Goal: Task Accomplishment & Management: Manage account settings

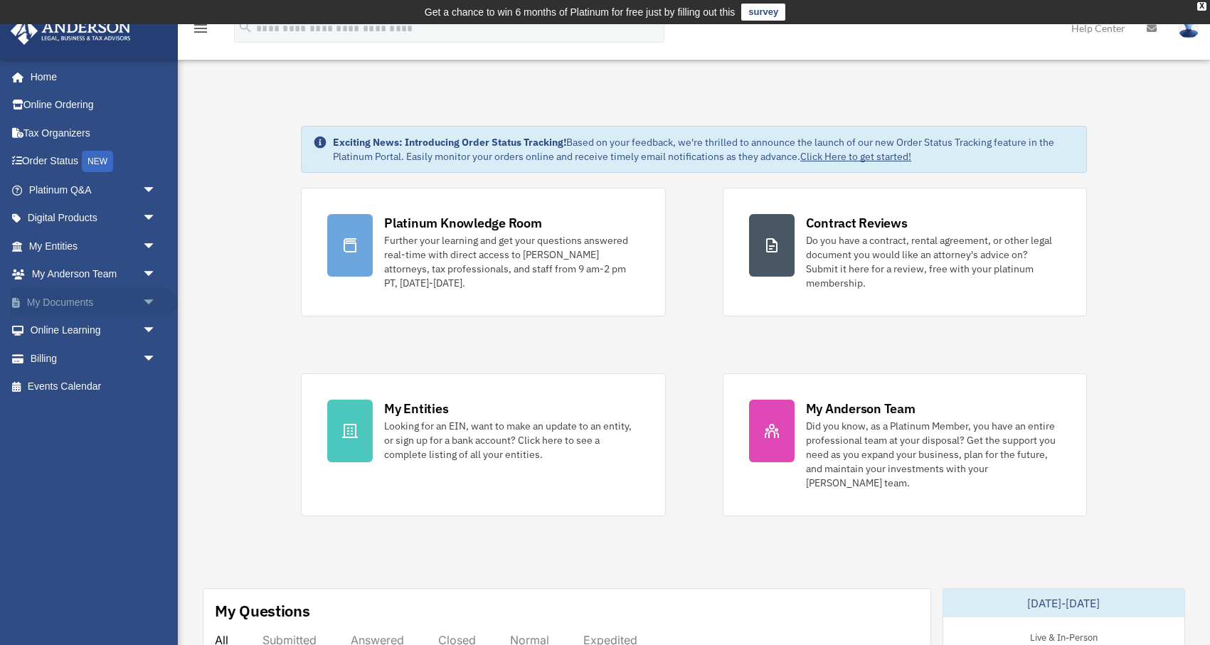
click at [95, 296] on link "My Documents arrow_drop_down" at bounding box center [94, 302] width 168 height 28
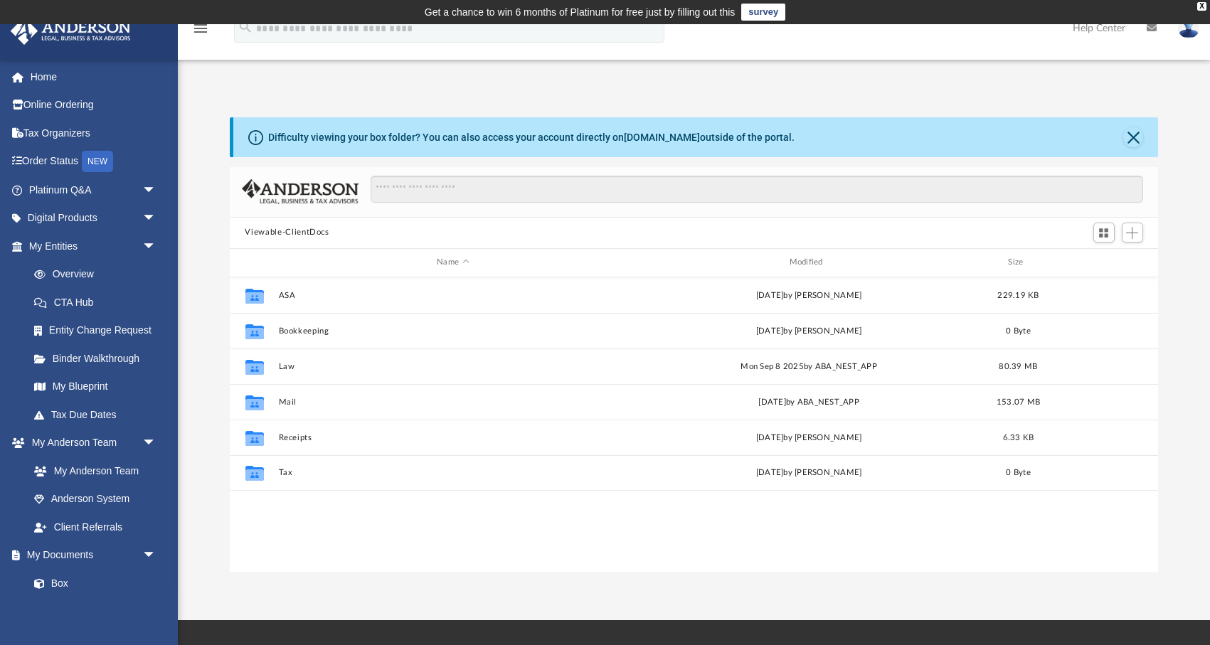
scroll to position [323, 929]
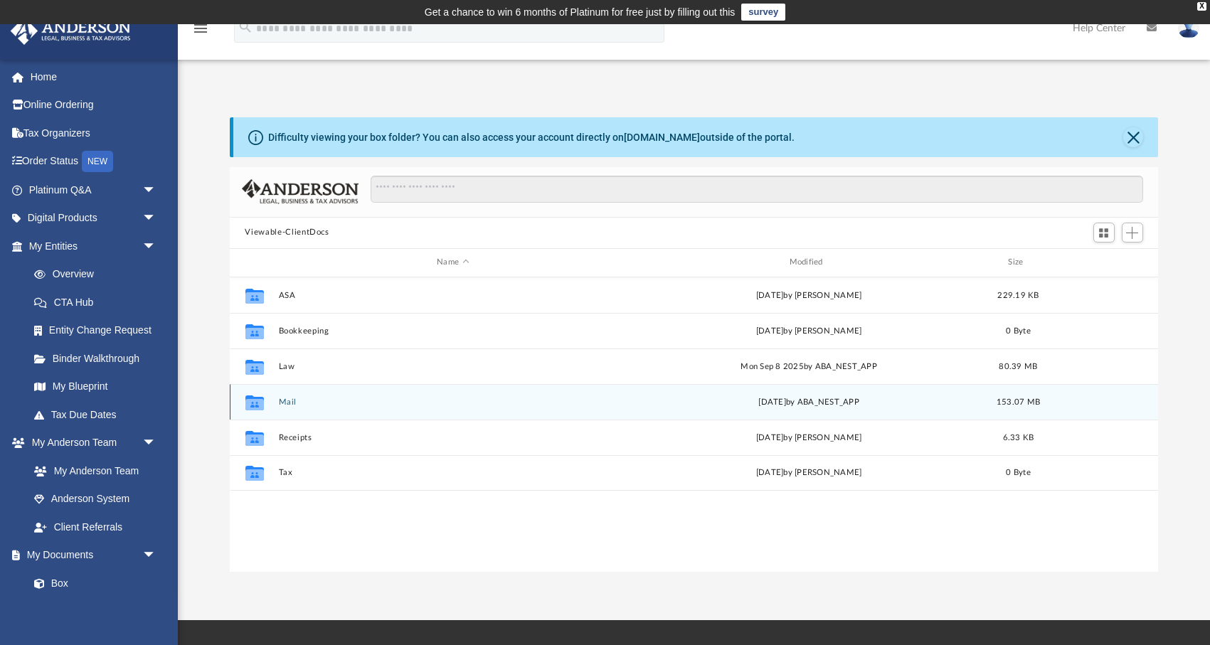
click at [290, 405] on div "Collaborated Folder Mail [DATE] by ABA_NEST_APP 153.07 MB" at bounding box center [694, 402] width 929 height 36
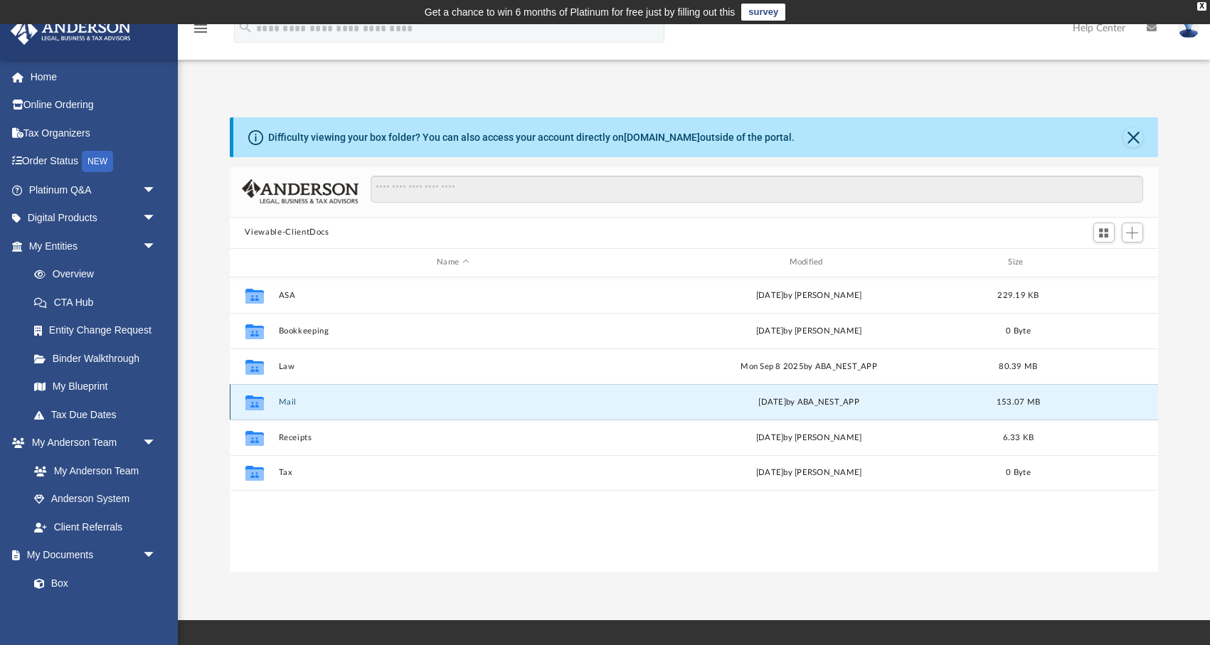
click at [287, 401] on button "Mail" at bounding box center [452, 401] width 349 height 9
click at [1205, 8] on div "X" at bounding box center [1201, 6] width 9 height 9
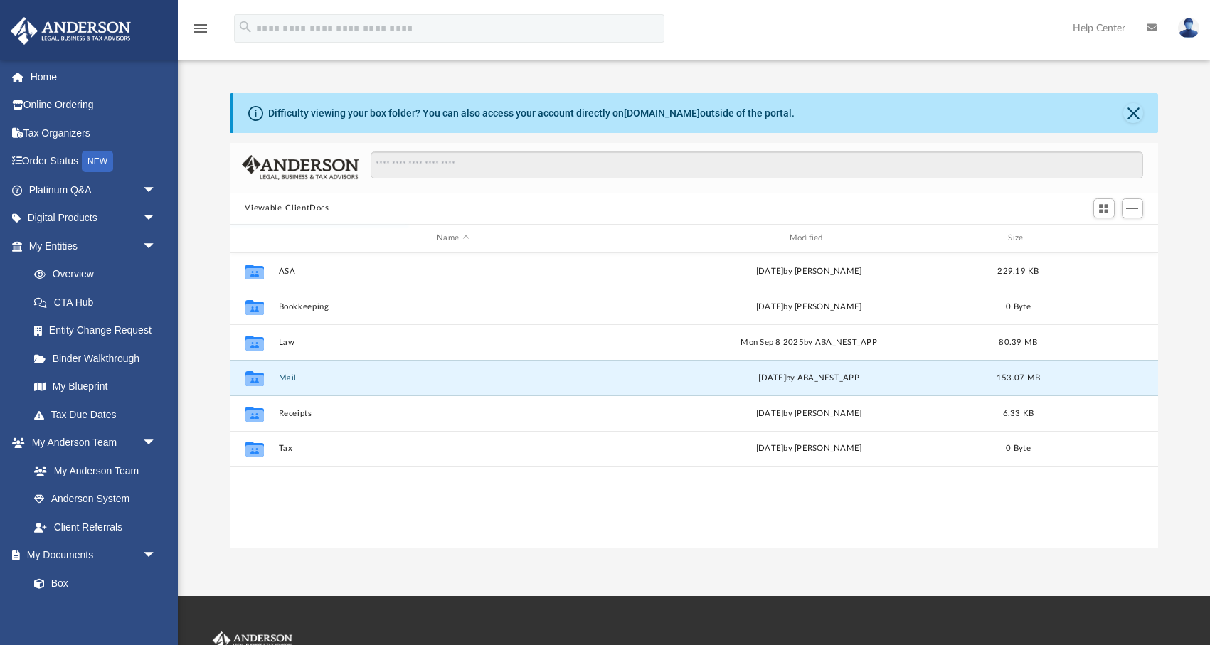
click at [256, 379] on icon "grid" at bounding box center [254, 379] width 18 height 11
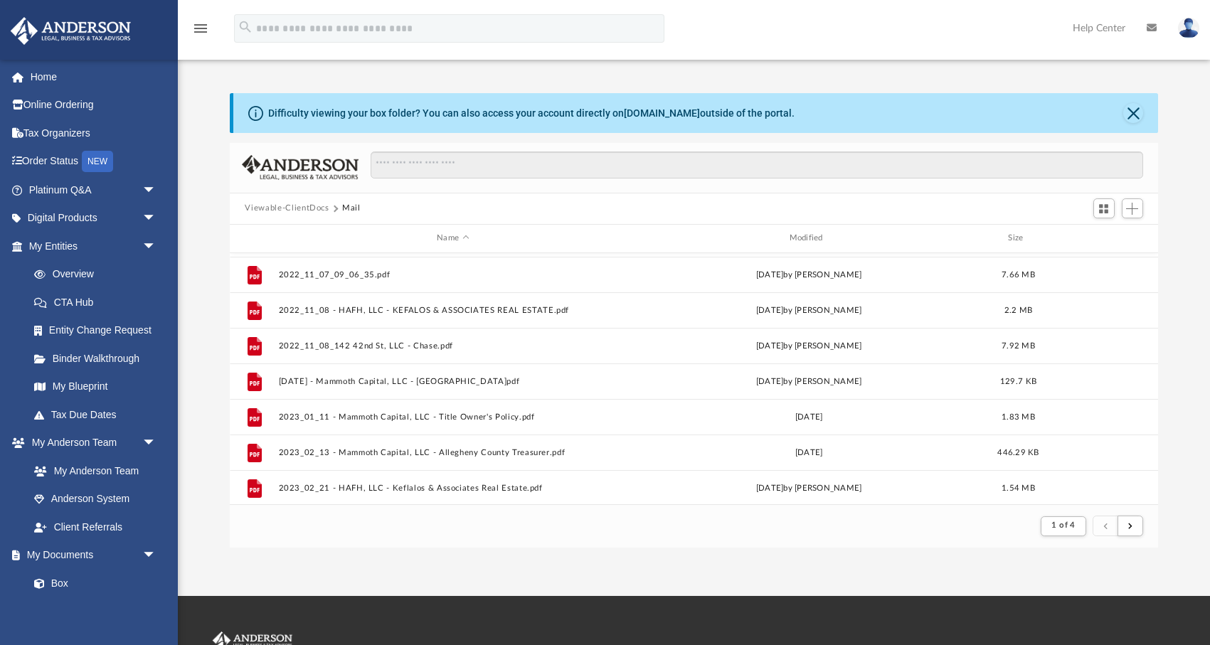
scroll to position [0, 0]
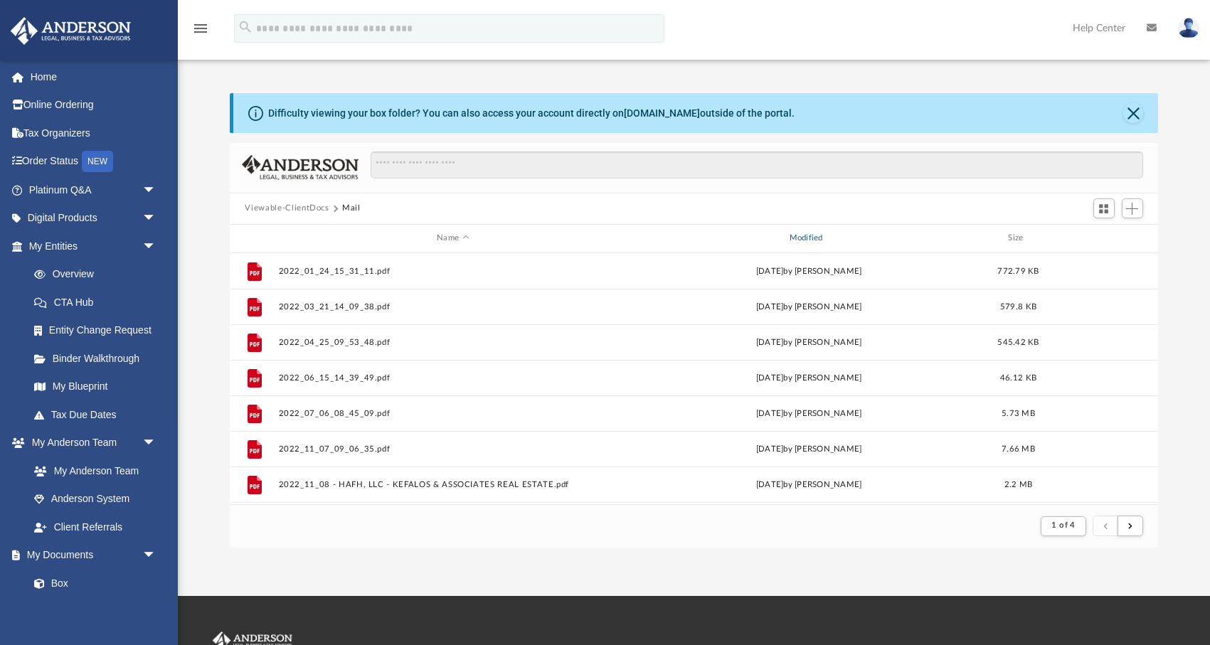
click at [826, 236] on div "Modified" at bounding box center [809, 238] width 350 height 13
click at [815, 238] on div "Modified" at bounding box center [809, 238] width 350 height 13
click at [810, 238] on div "Modified" at bounding box center [809, 238] width 350 height 13
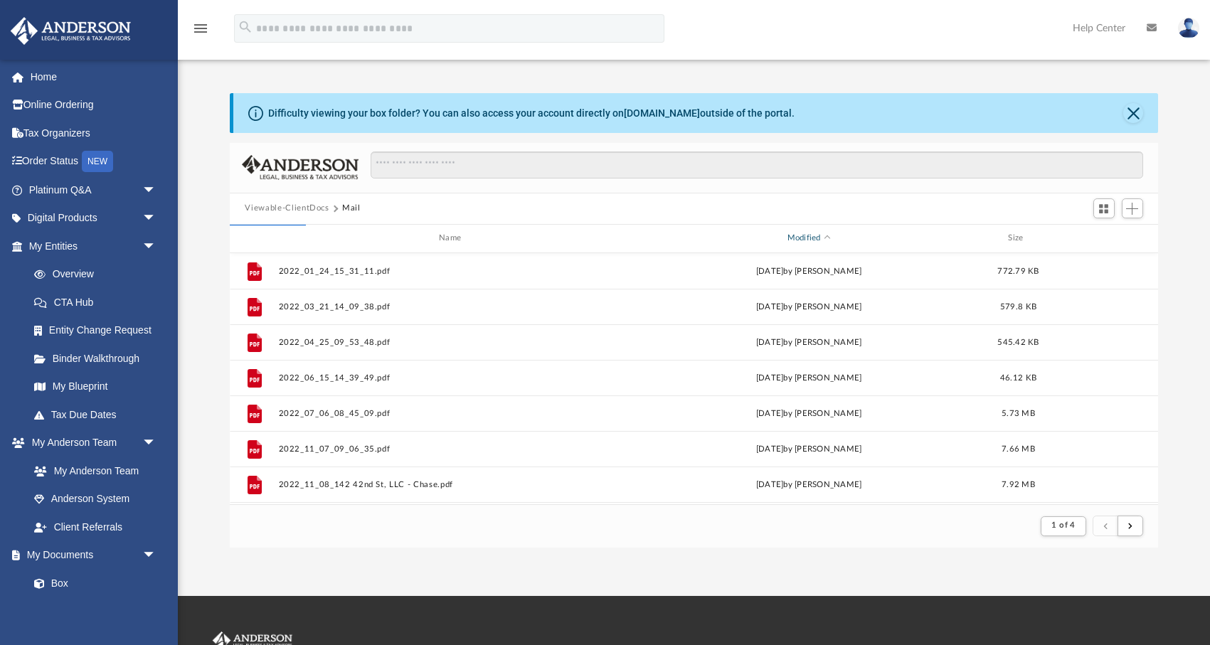
click at [810, 238] on div "Modified" at bounding box center [809, 238] width 350 height 13
click at [1132, 529] on button "submit" at bounding box center [1131, 526] width 26 height 21
click at [1135, 114] on button "Close" at bounding box center [1133, 113] width 20 height 20
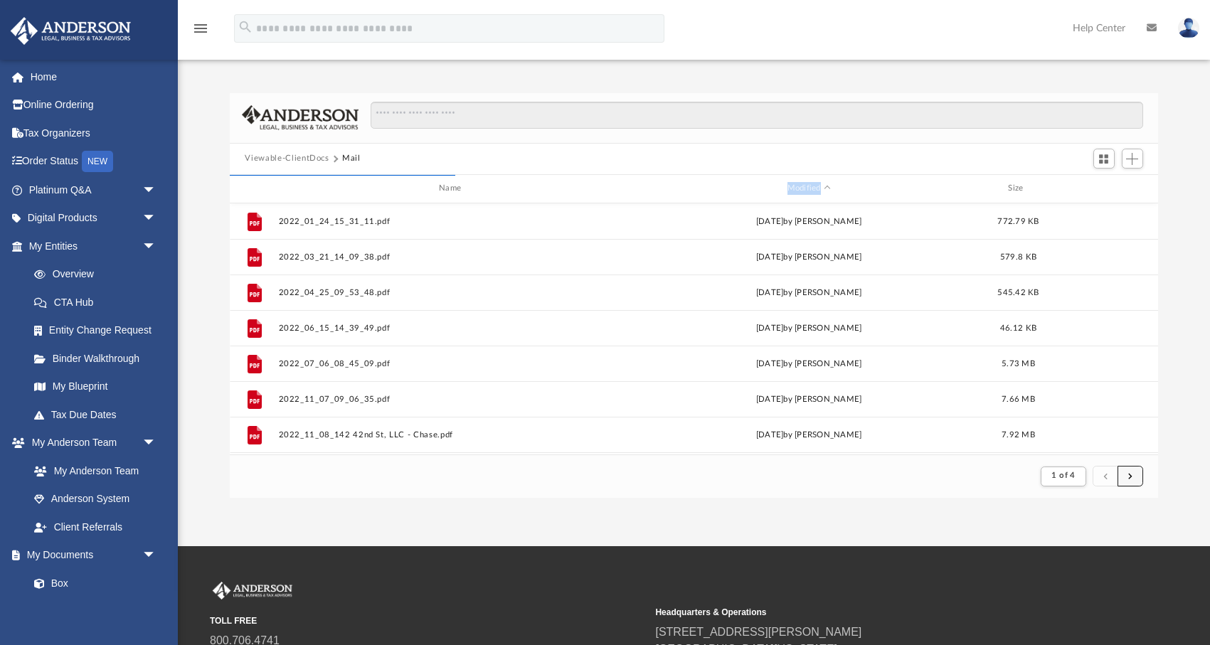
click at [1128, 474] on span "submit" at bounding box center [1130, 476] width 4 height 8
click at [1128, 477] on span "submit" at bounding box center [1130, 476] width 4 height 8
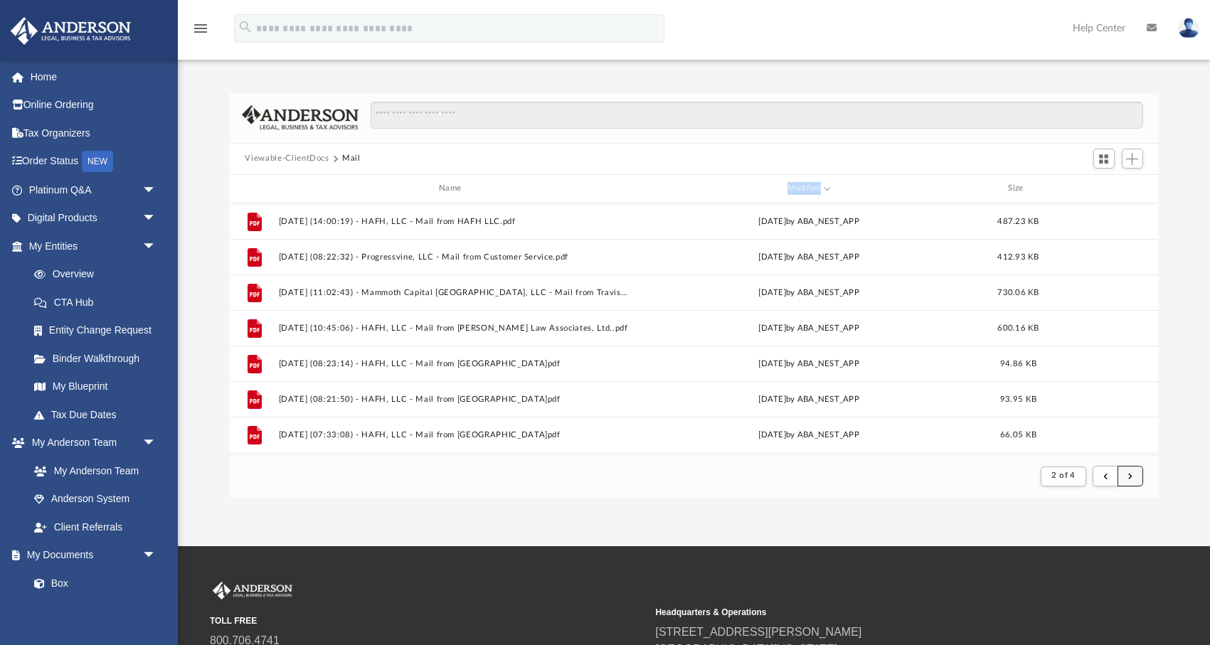
click at [1128, 474] on span "submit" at bounding box center [1130, 476] width 4 height 8
click at [1131, 475] on span "submit" at bounding box center [1130, 476] width 4 height 8
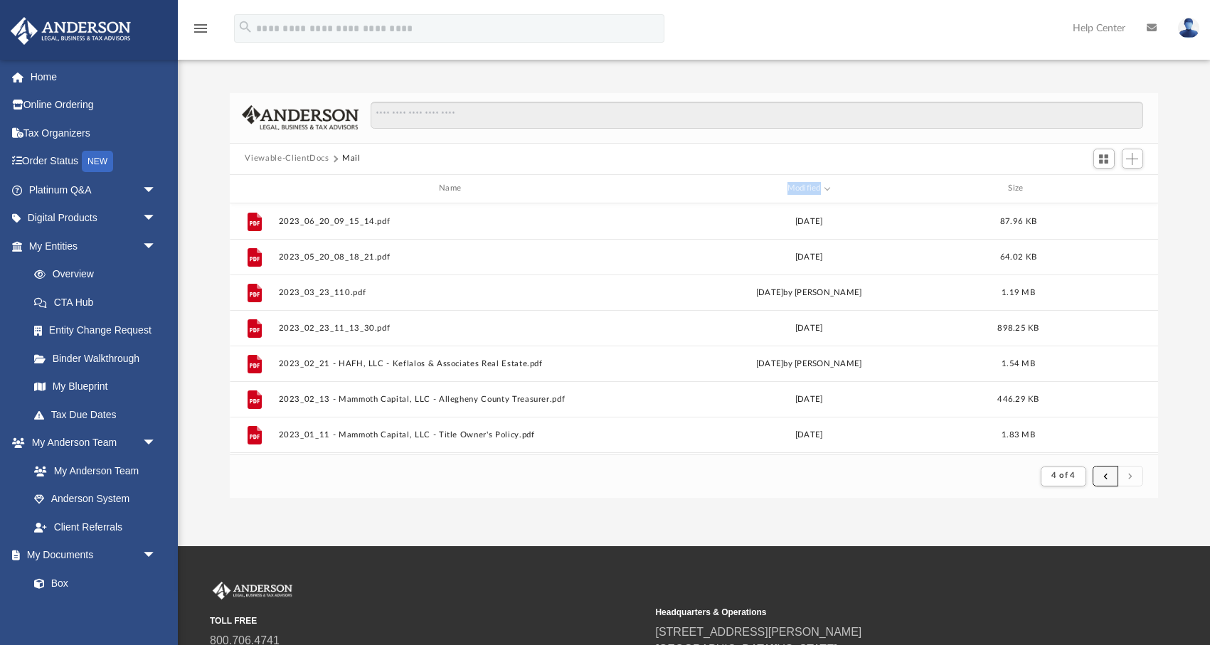
click at [1107, 479] on span "submit" at bounding box center [1105, 476] width 4 height 8
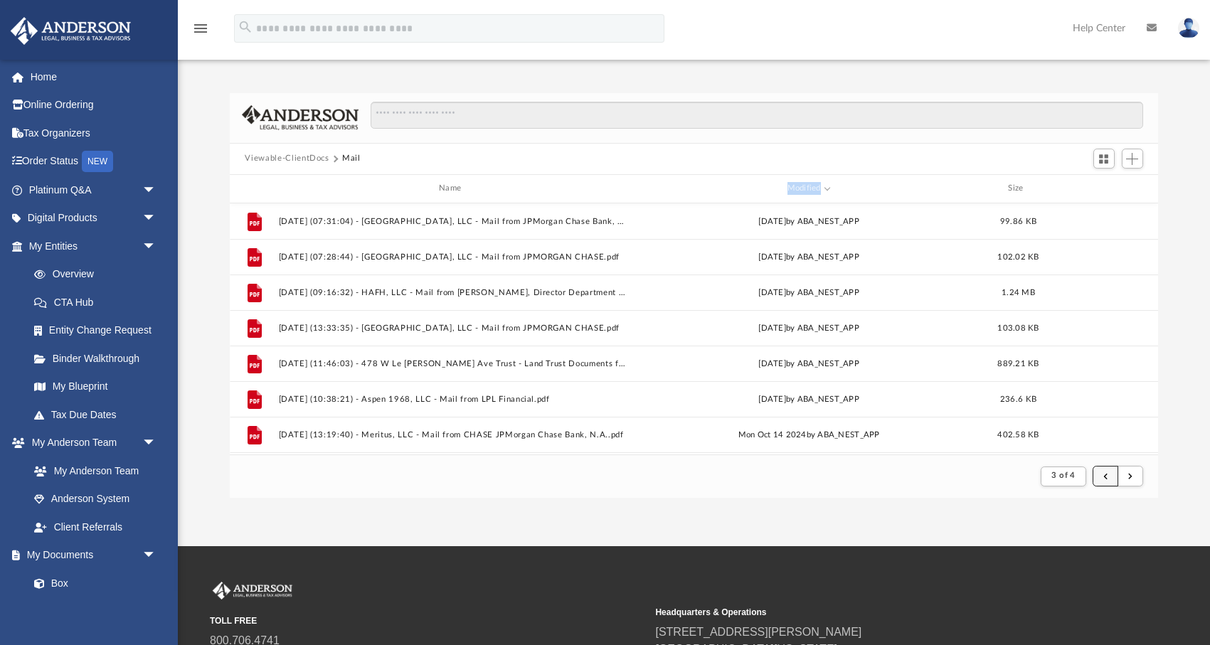
click at [1107, 479] on span "submit" at bounding box center [1105, 476] width 4 height 8
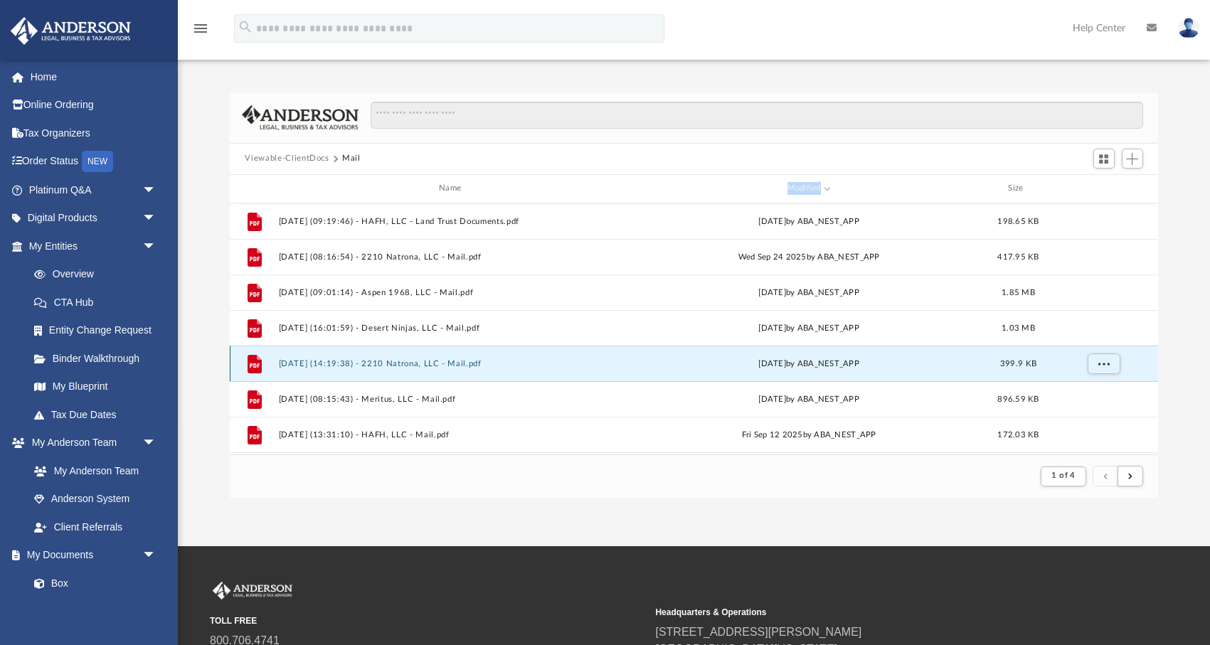
click at [470, 364] on button "[DATE] (14:19:38) - 2210 Natrona, LLC - Mail.pdf" at bounding box center [452, 363] width 349 height 9
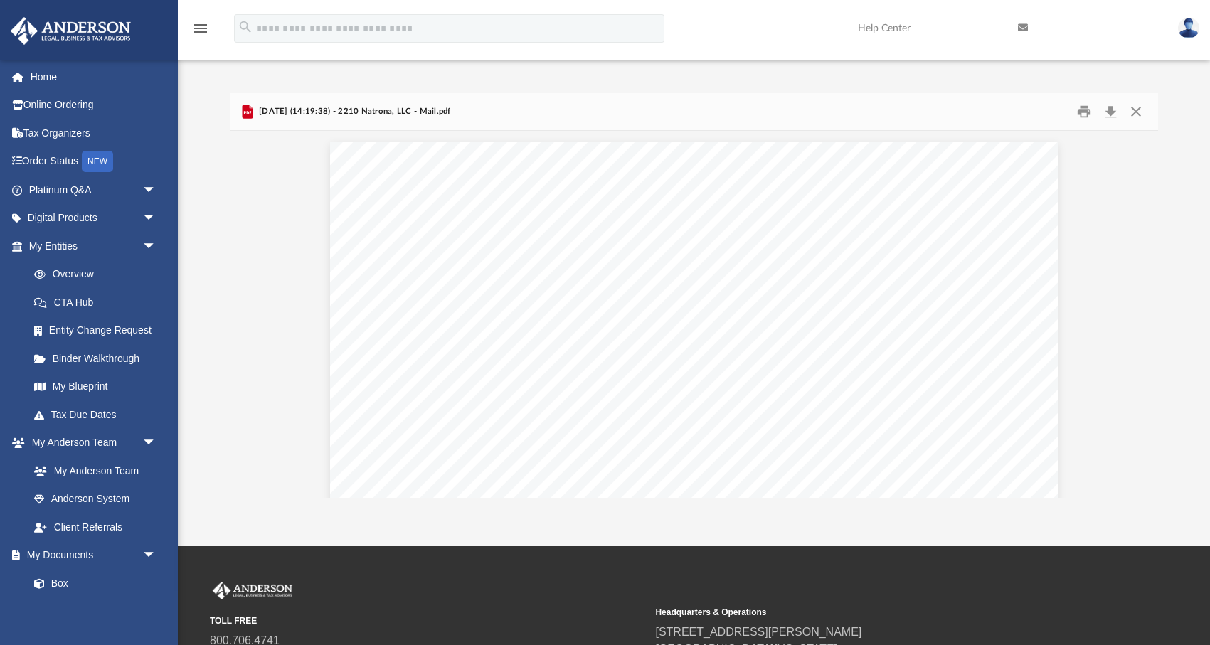
scroll to position [8, 0]
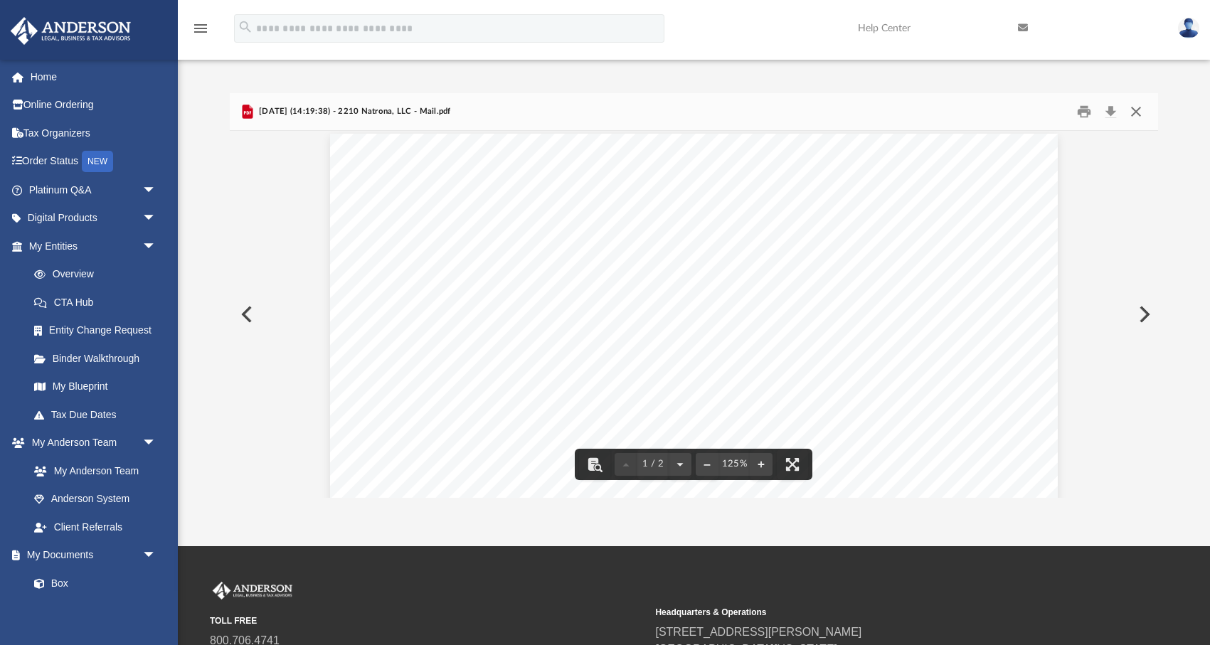
click at [1134, 109] on button "Close" at bounding box center [1136, 111] width 26 height 22
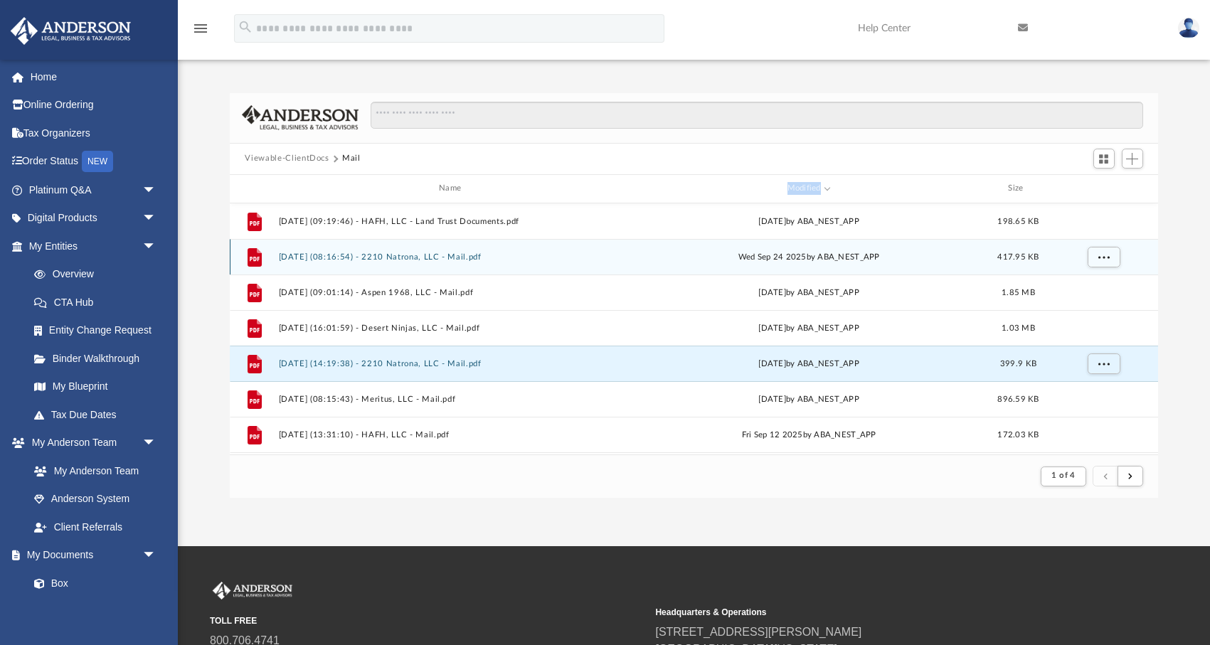
click at [478, 257] on button "[DATE] (08:16:54) - 2210 Natrona, LLC - Mail.pdf" at bounding box center [452, 256] width 349 height 9
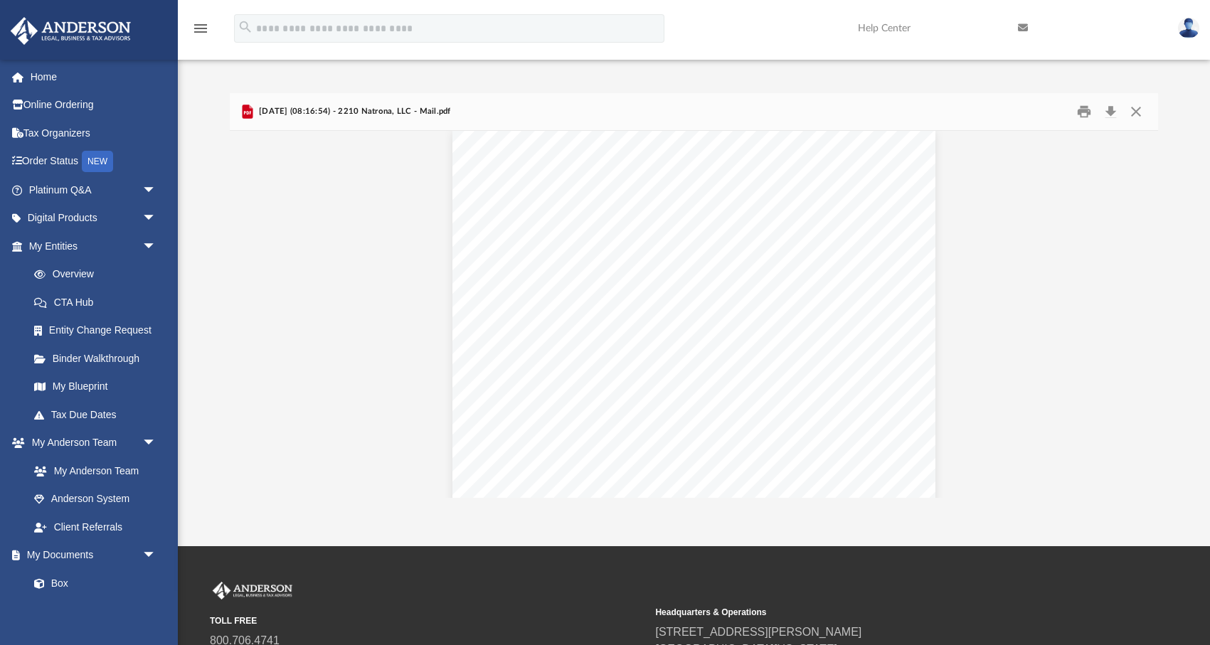
scroll to position [0, 0]
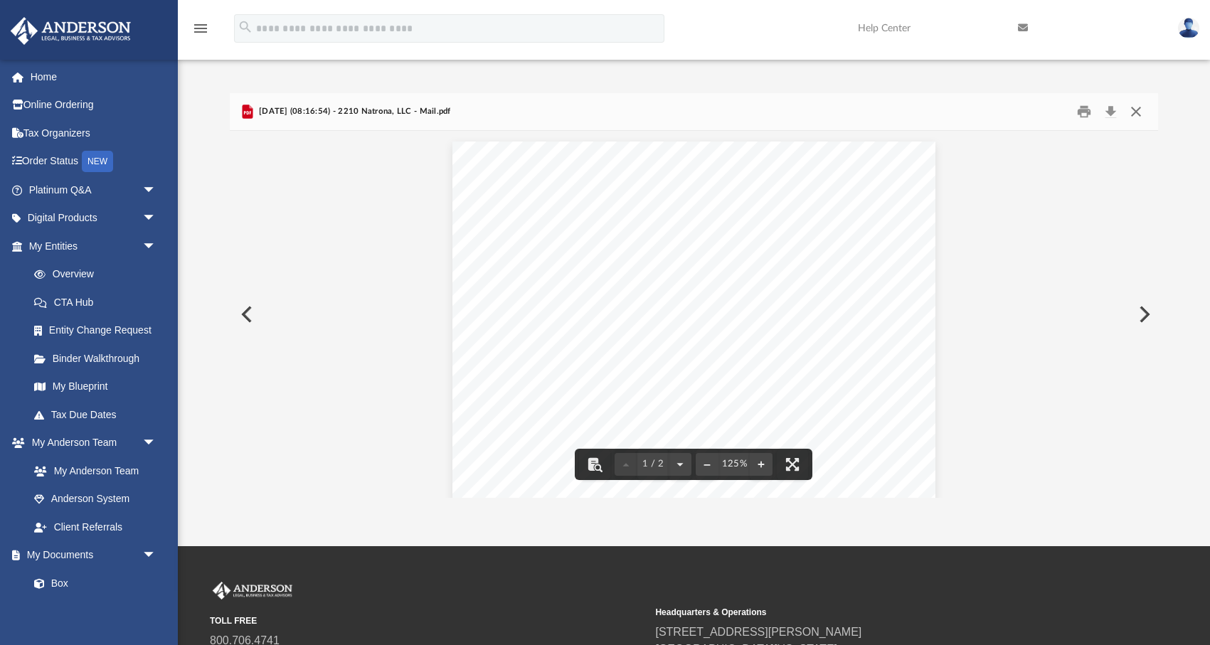
click at [1134, 107] on button "Close" at bounding box center [1136, 111] width 26 height 22
